Goal: Find specific page/section

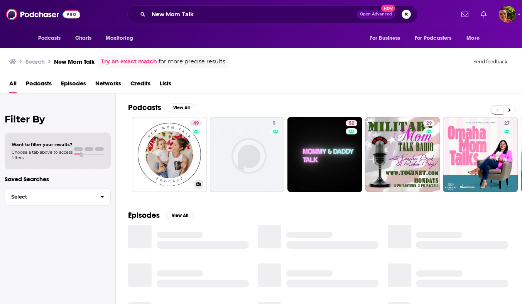
click at [168, 149] on link "49 New Mom Talk: A Resource for Pregnant, Expecting Moms & New Moms & Pregnancy" at bounding box center [169, 154] width 75 height 75
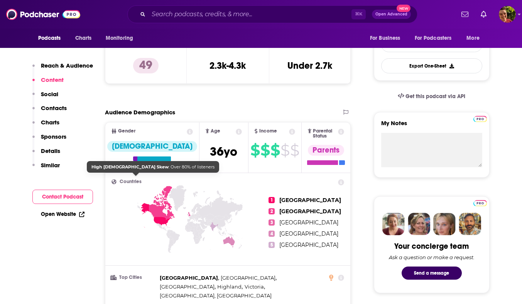
scroll to position [481, 0]
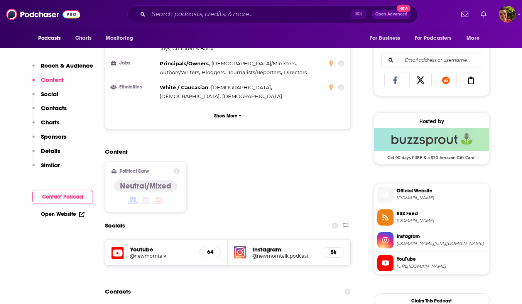
click at [147, 245] on h5 "Youtube" at bounding box center [162, 248] width 64 height 7
click at [148, 253] on h5 "@newmomtalk" at bounding box center [162, 256] width 64 height 6
click at [275, 253] on h5 "@newmomtalk.podcast" at bounding box center [284, 256] width 64 height 6
